Goal: Navigation & Orientation: Find specific page/section

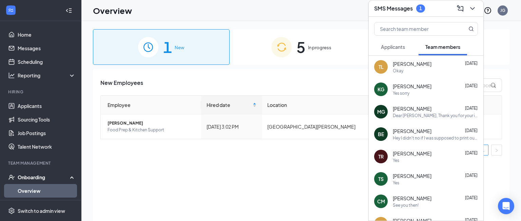
click at [299, 44] on span "5" at bounding box center [300, 46] width 9 height 23
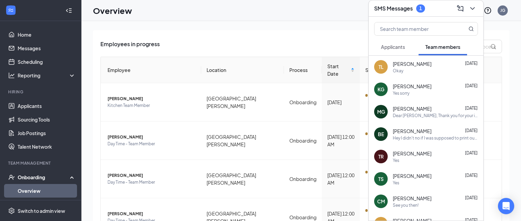
scroll to position [40, 0]
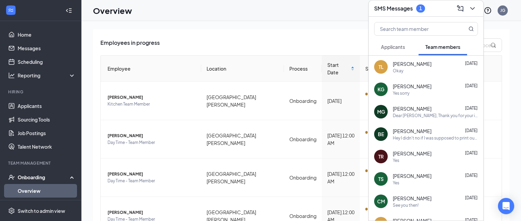
click at [273, 30] on div "Employees in progress Employee Location Process Start Date Status Actions [PERS…" at bounding box center [301, 171] width 416 height 285
click at [474, 12] on icon "ChevronDown" at bounding box center [472, 8] width 8 height 8
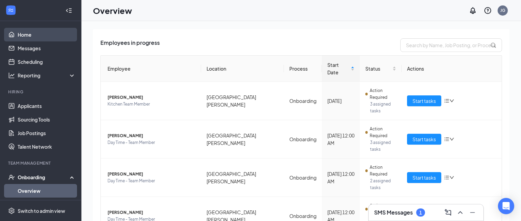
click at [35, 38] on link "Home" at bounding box center [47, 35] width 58 height 14
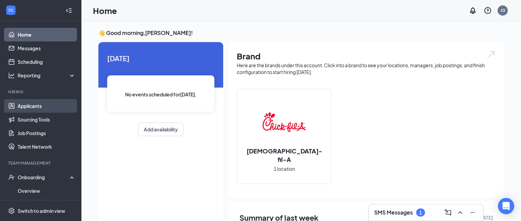
click at [33, 108] on link "Applicants" at bounding box center [47, 106] width 58 height 14
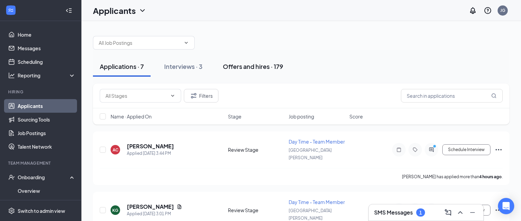
click at [229, 74] on button "Offers and hires · 179" at bounding box center [253, 66] width 74 height 20
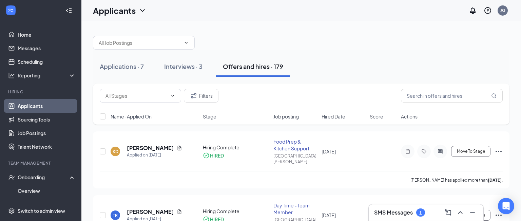
click at [396, 217] on div "SMS Messages 1" at bounding box center [426, 212] width 104 height 11
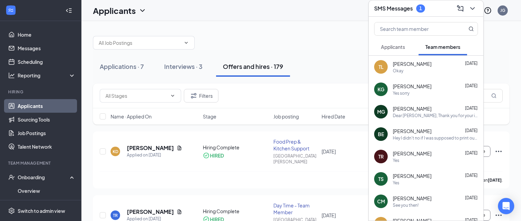
click at [265, 32] on div at bounding box center [301, 39] width 416 height 20
click at [33, 37] on link "Home" at bounding box center [47, 35] width 58 height 14
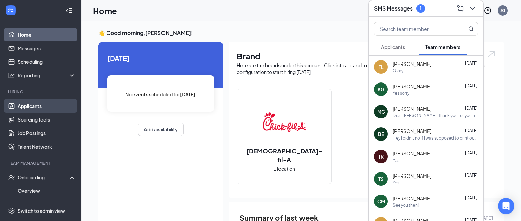
click at [27, 108] on link "Applicants" at bounding box center [47, 106] width 58 height 14
